Goal: Find specific page/section: Find specific page/section

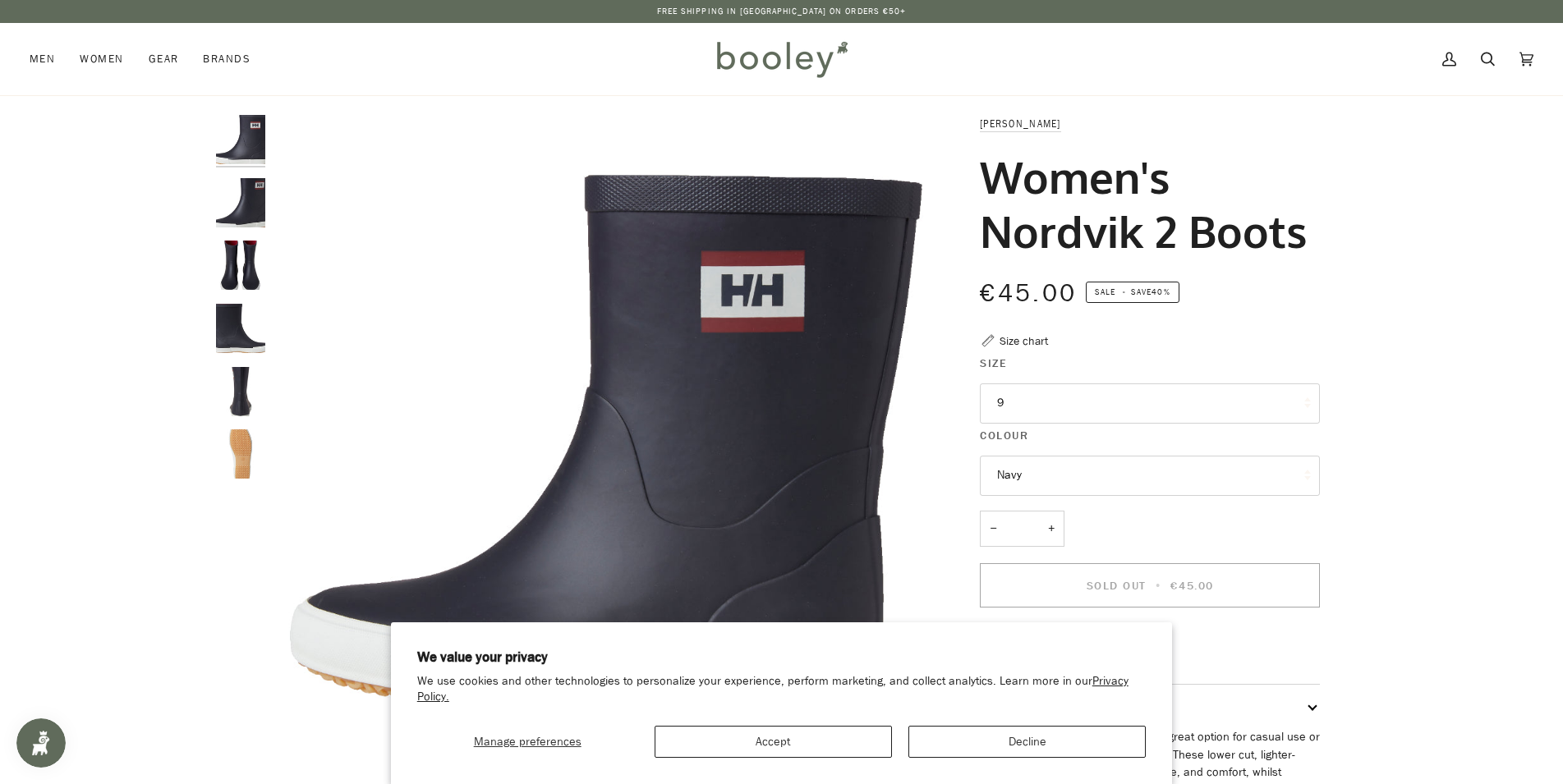
click at [1096, 416] on button "9" at bounding box center [1150, 403] width 340 height 40
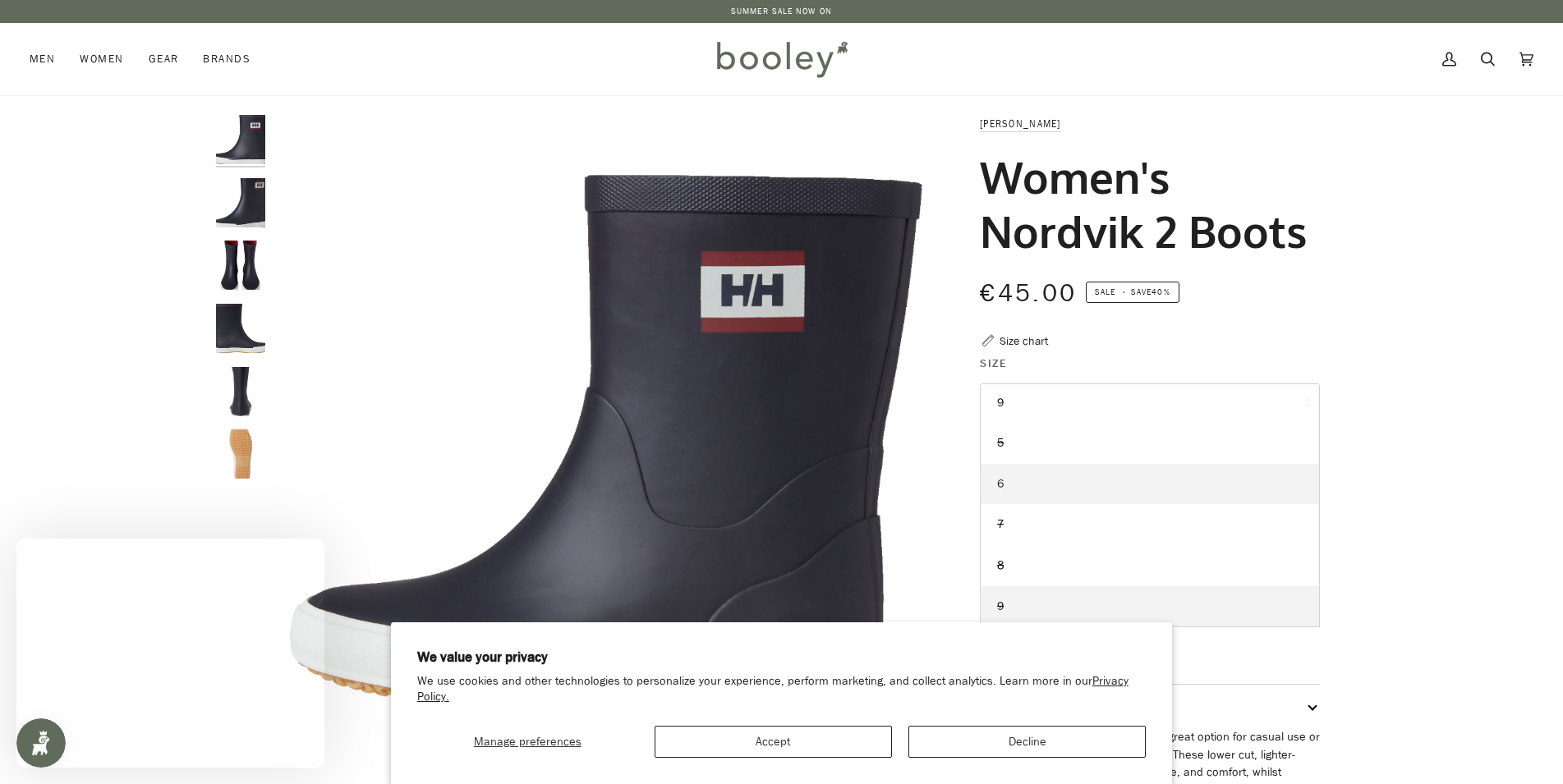
click at [996, 488] on link "6" at bounding box center [1150, 485] width 338 height 41
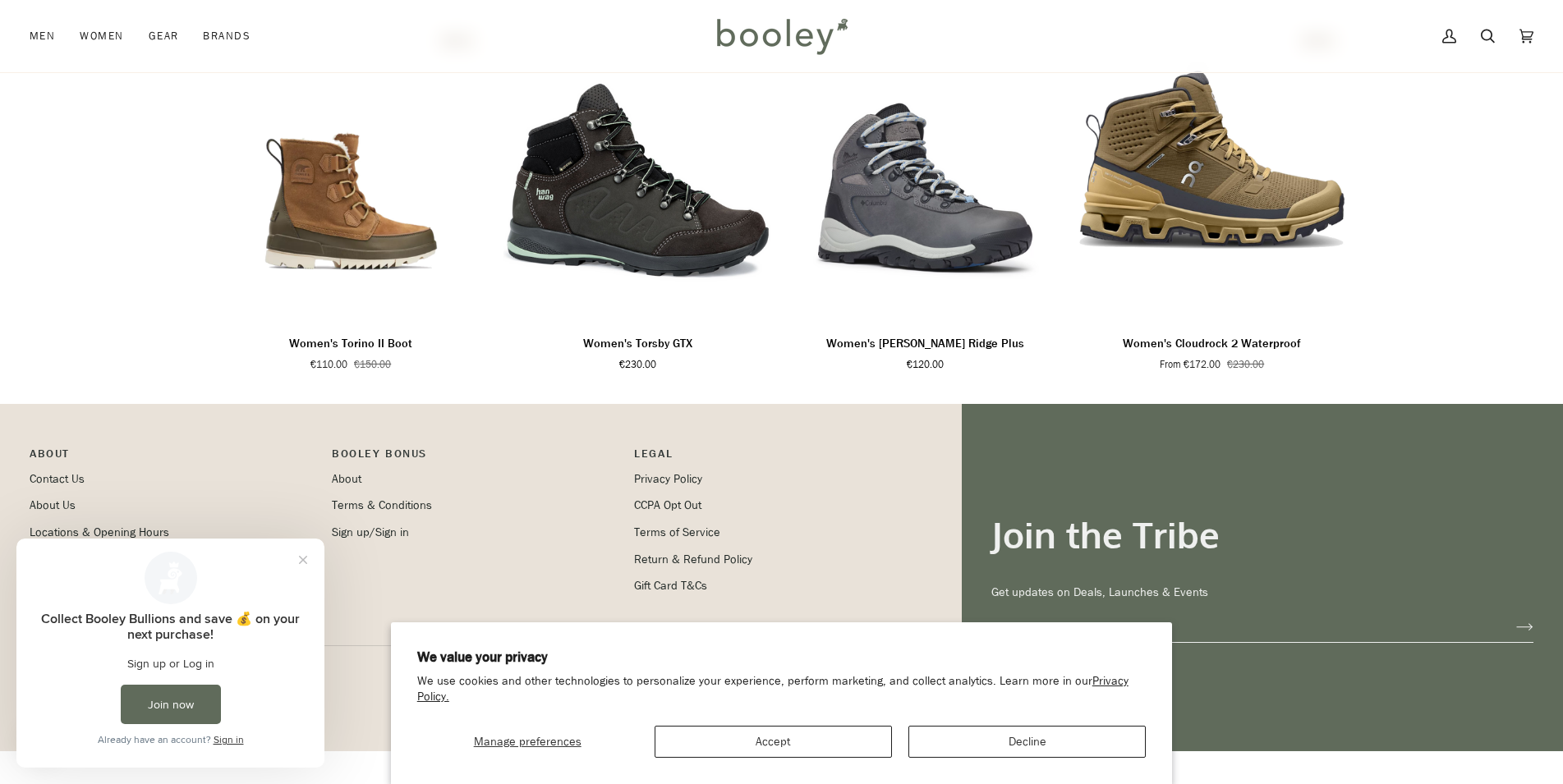
scroll to position [1196, 0]
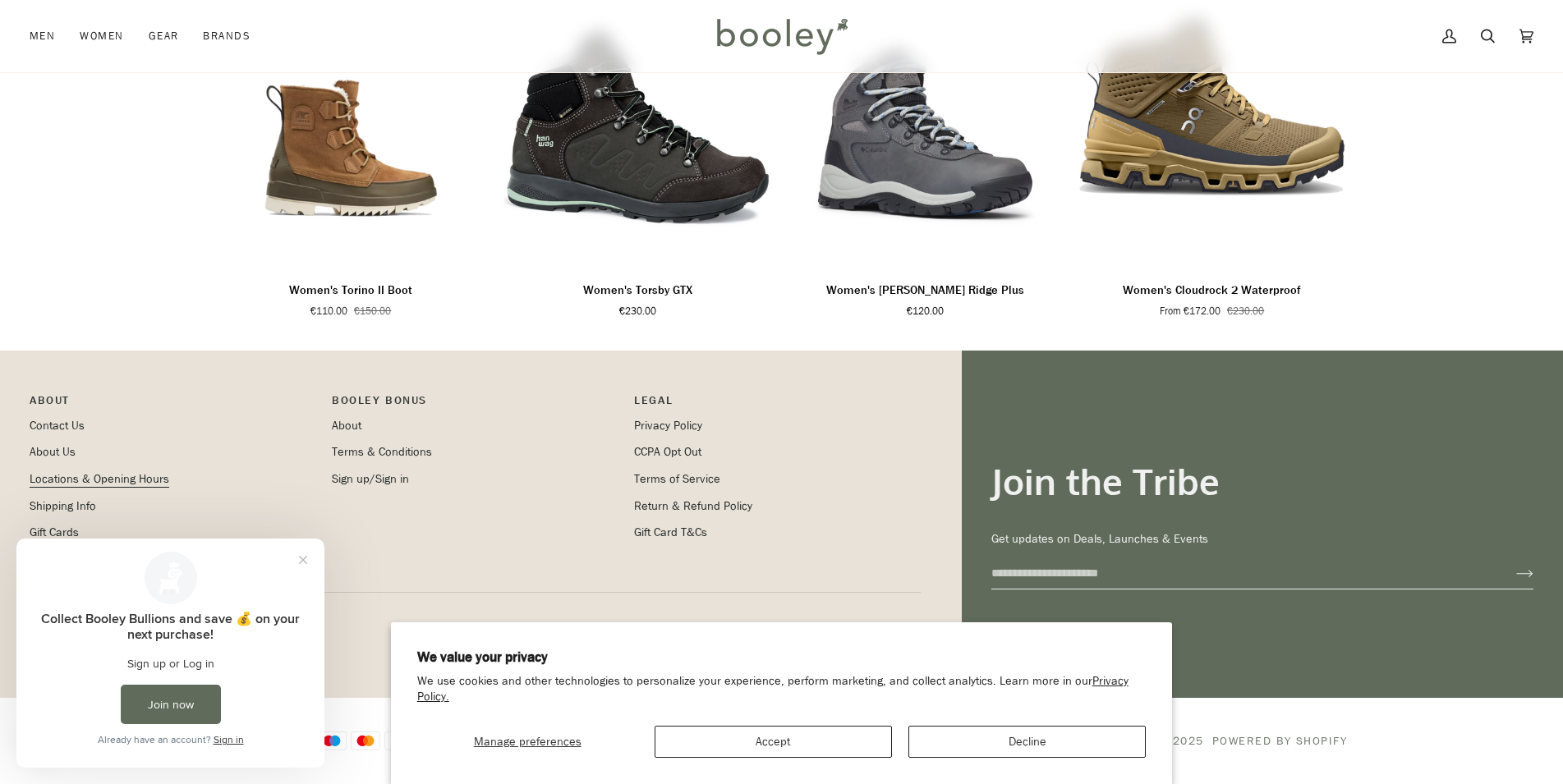
click at [51, 474] on link "Locations & Opening Hours" at bounding box center [99, 479] width 140 height 15
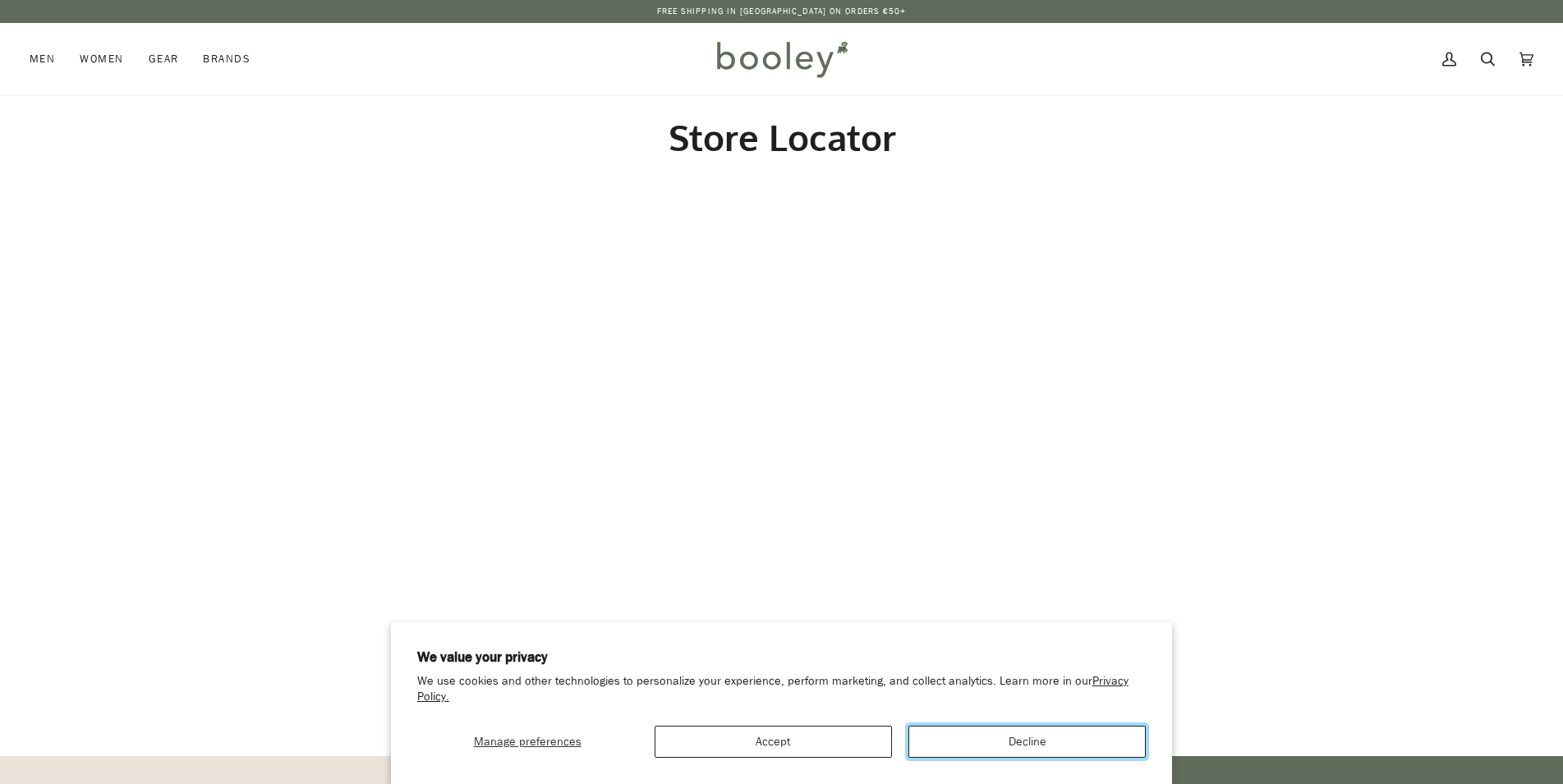
click at [1017, 745] on button "Decline" at bounding box center [1027, 741] width 238 height 32
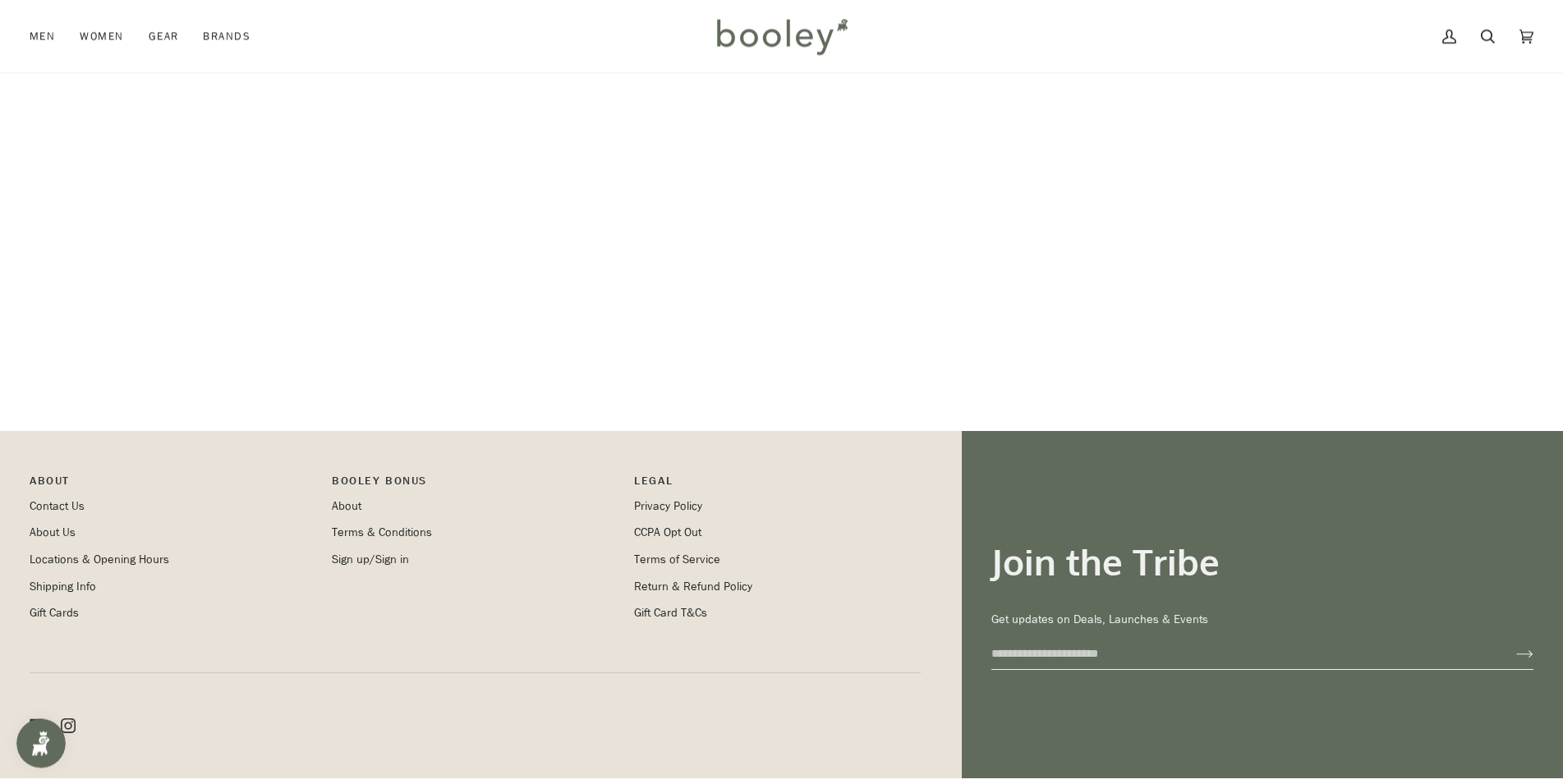
scroll to position [319, 0]
